Goal: Task Accomplishment & Management: Use online tool/utility

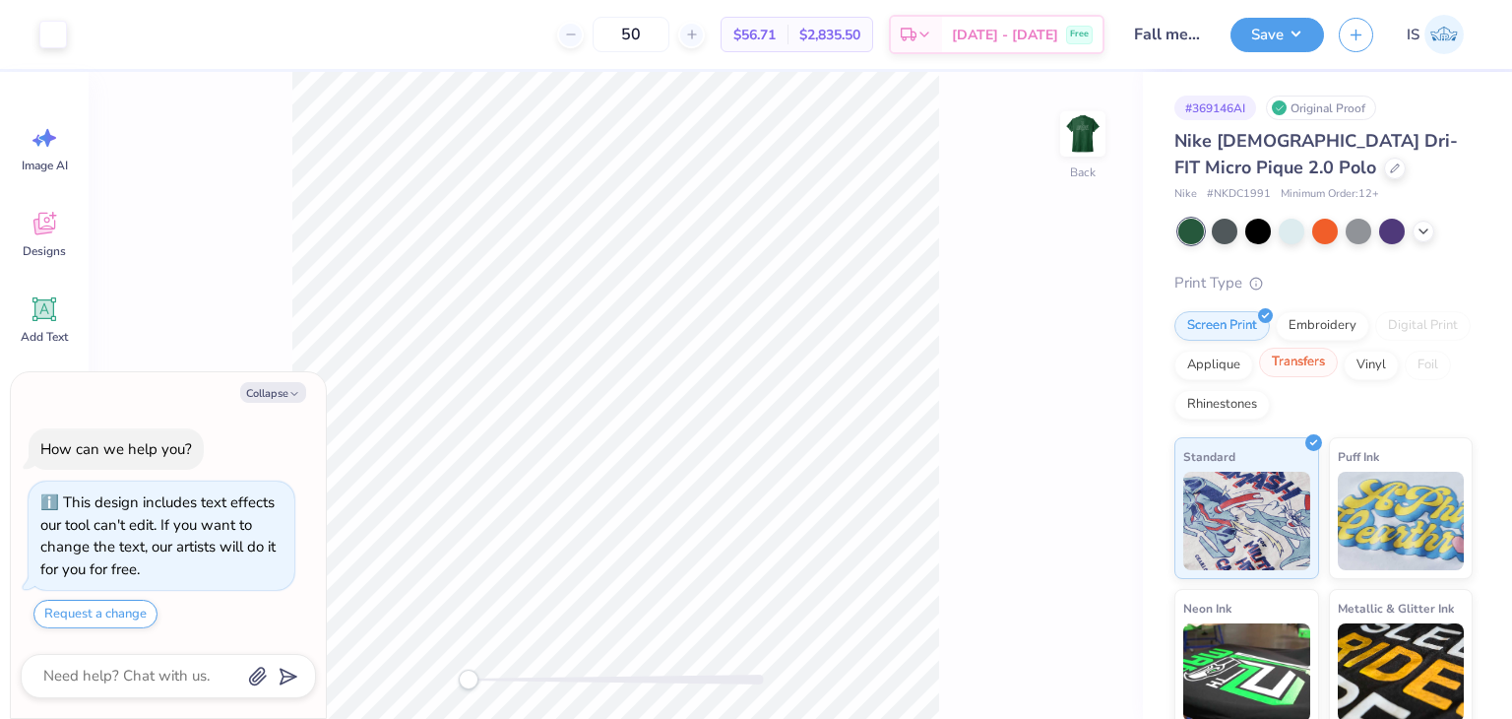
click at [1338, 366] on div "Transfers" at bounding box center [1298, 362] width 79 height 30
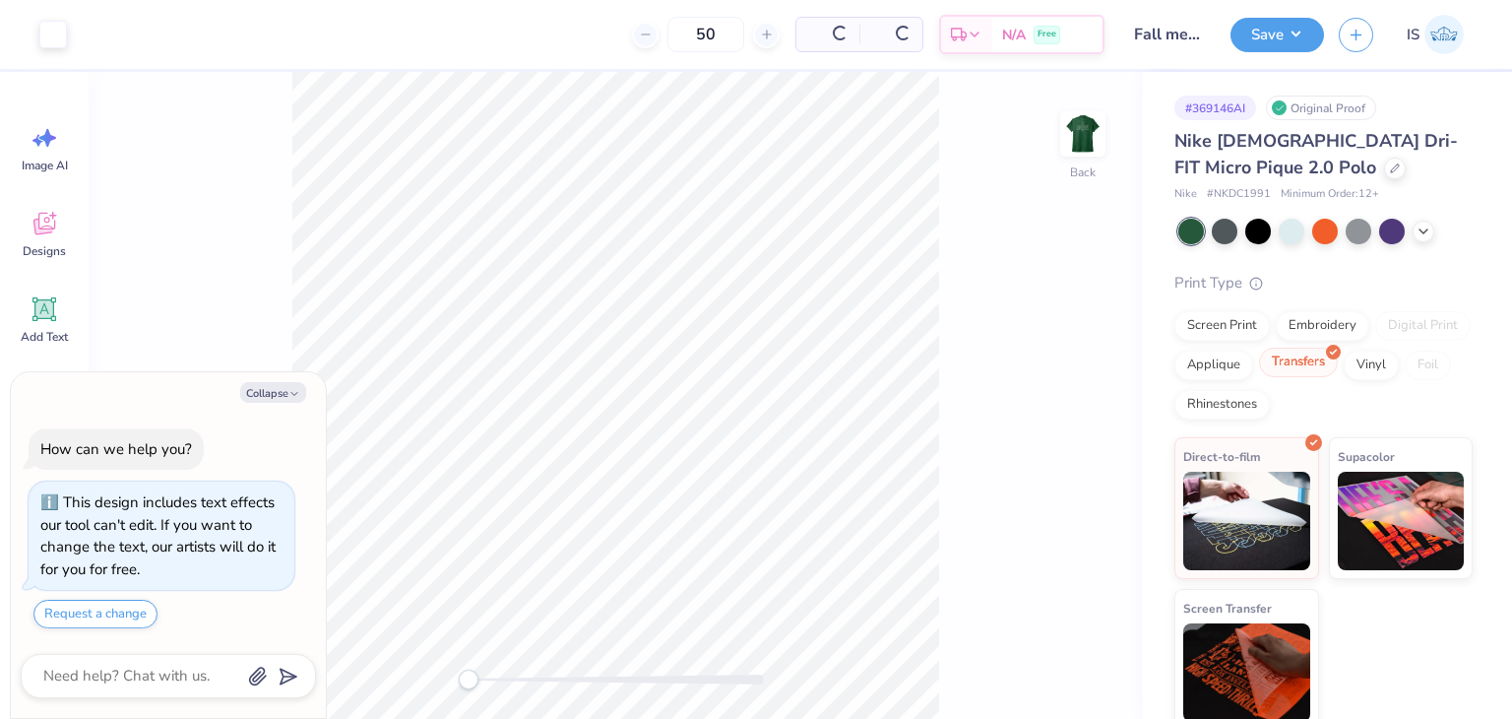
scroll to position [12, 0]
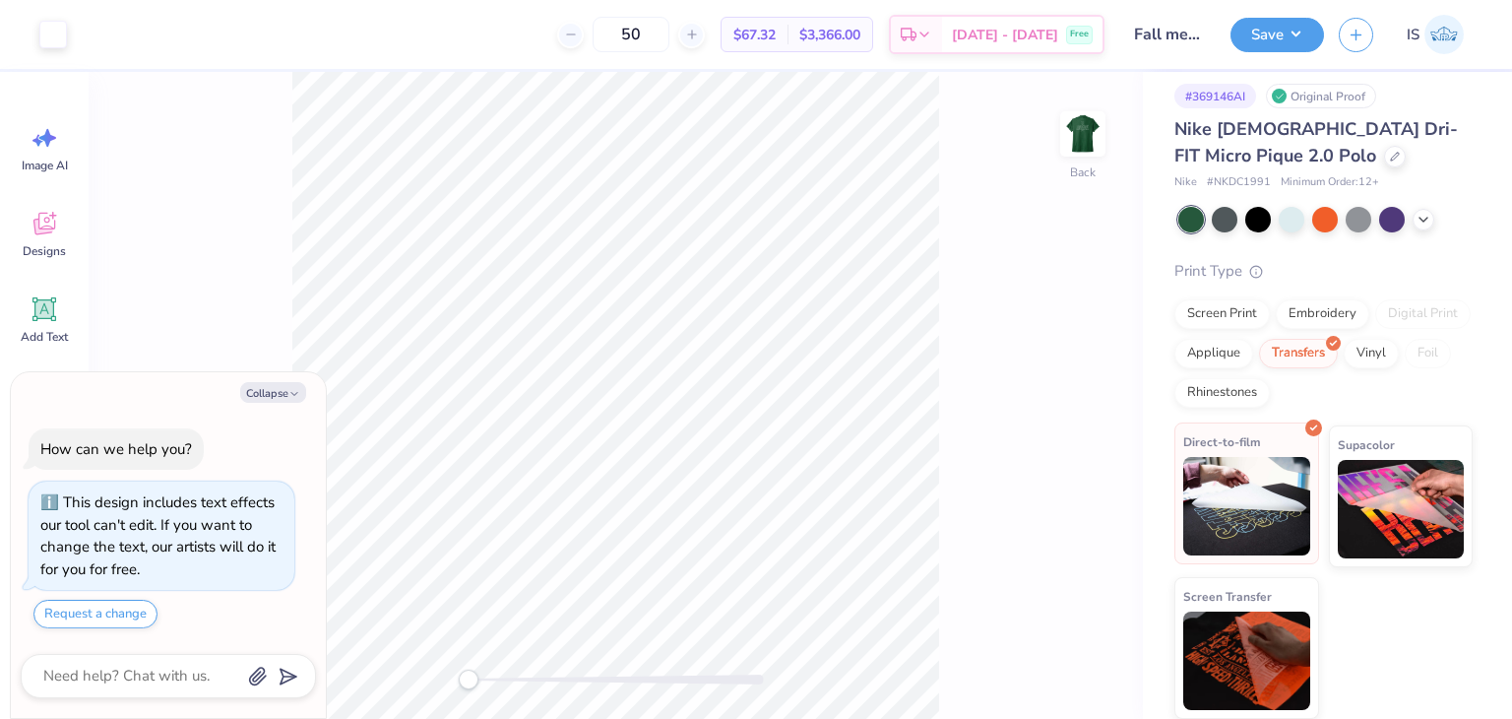
click at [1288, 493] on img at bounding box center [1246, 506] width 127 height 98
click at [1089, 135] on img at bounding box center [1082, 134] width 79 height 79
click at [1232, 473] on img at bounding box center [1246, 506] width 127 height 98
click at [1285, 22] on button "Save" at bounding box center [1278, 32] width 94 height 34
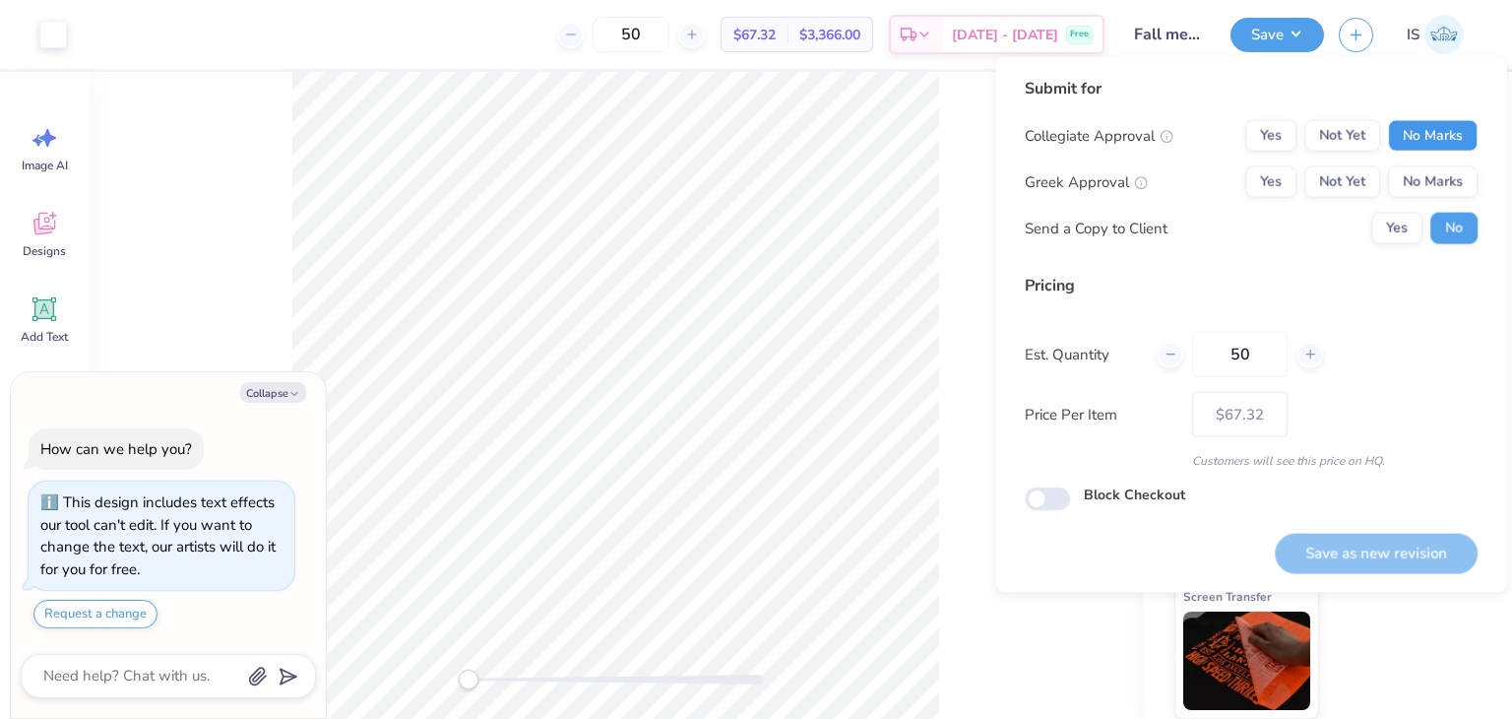
click at [1451, 126] on button "No Marks" at bounding box center [1433, 136] width 90 height 32
click at [1451, 188] on button "No Marks" at bounding box center [1433, 182] width 90 height 32
click at [1345, 560] on button "Save as new revision" at bounding box center [1376, 553] width 203 height 40
type textarea "x"
type input "– –"
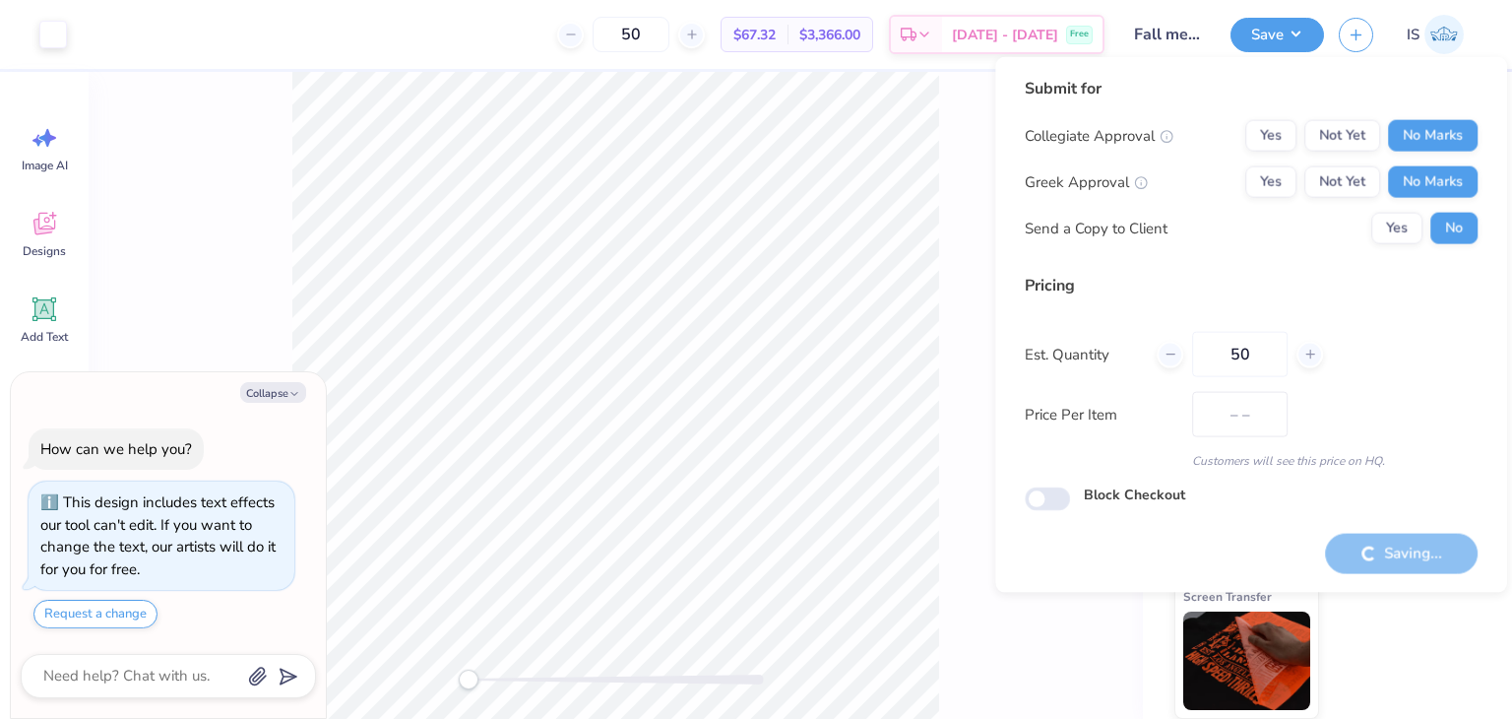
type textarea "x"
type input "$67.32"
type textarea "x"
